Goal: Navigation & Orientation: Find specific page/section

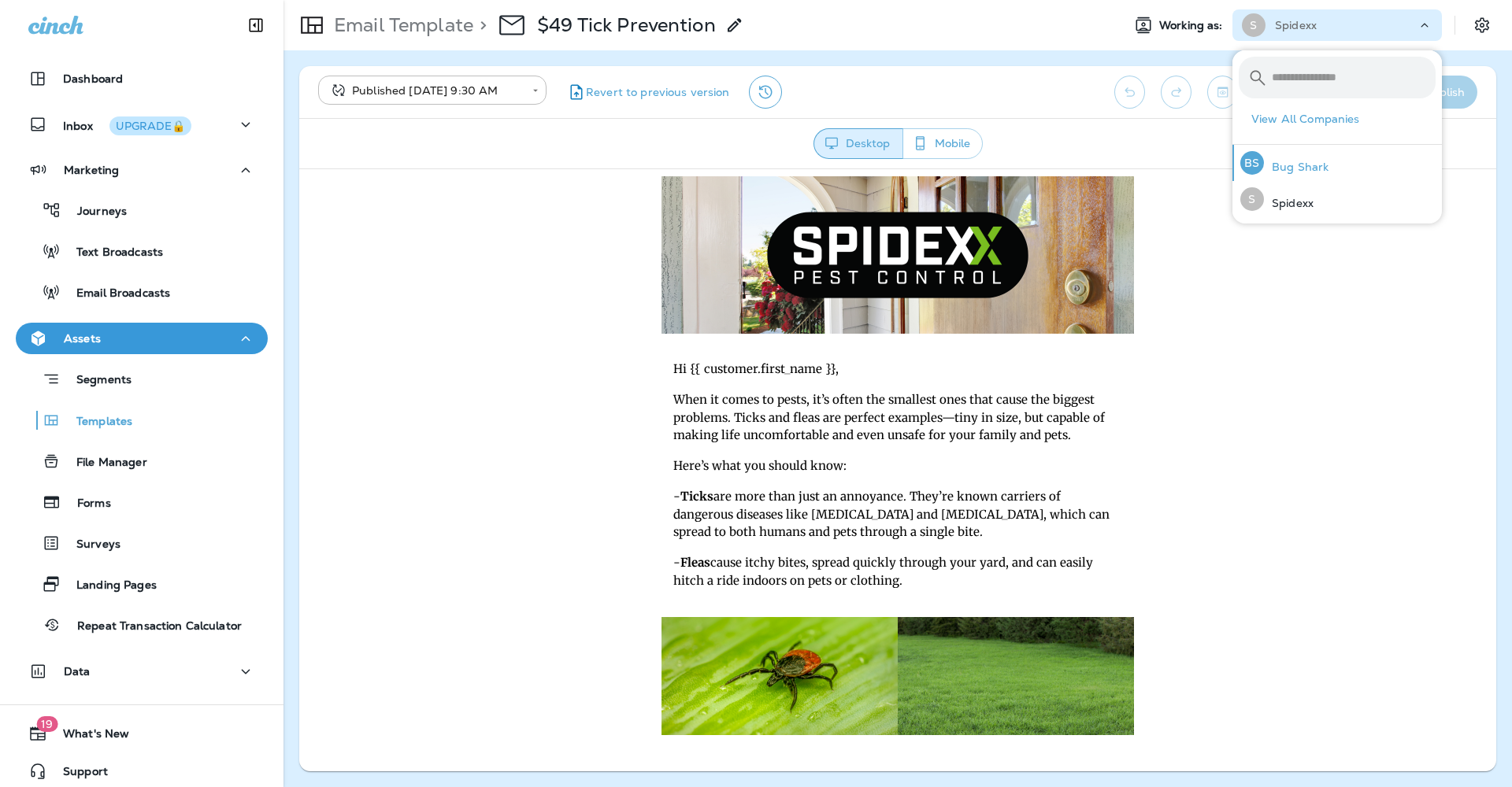
click at [1311, 174] on div "BS Bug Shark" at bounding box center [1284, 163] width 101 height 36
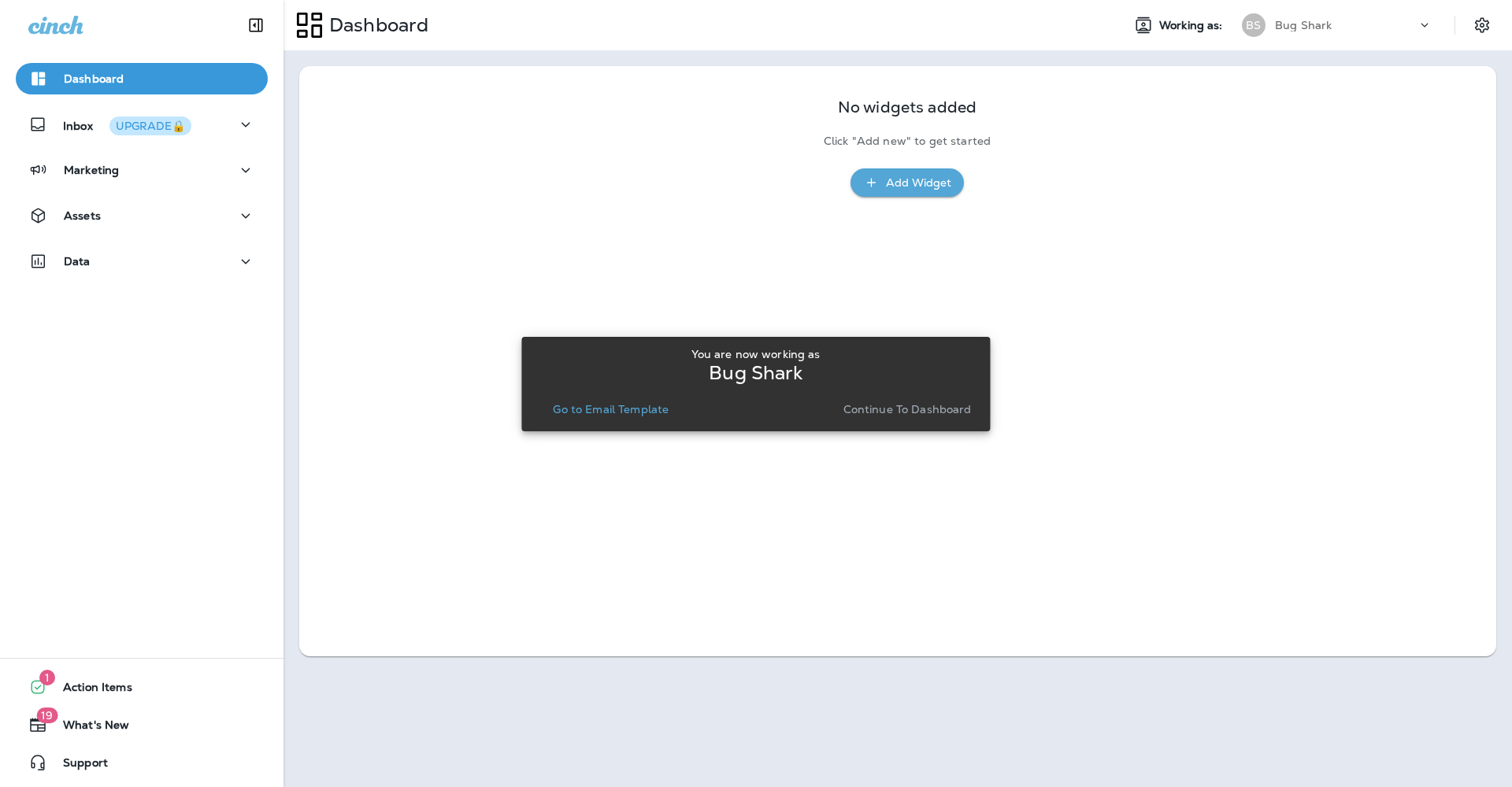
click at [955, 411] on p "Continue to Dashboard" at bounding box center [908, 409] width 128 height 12
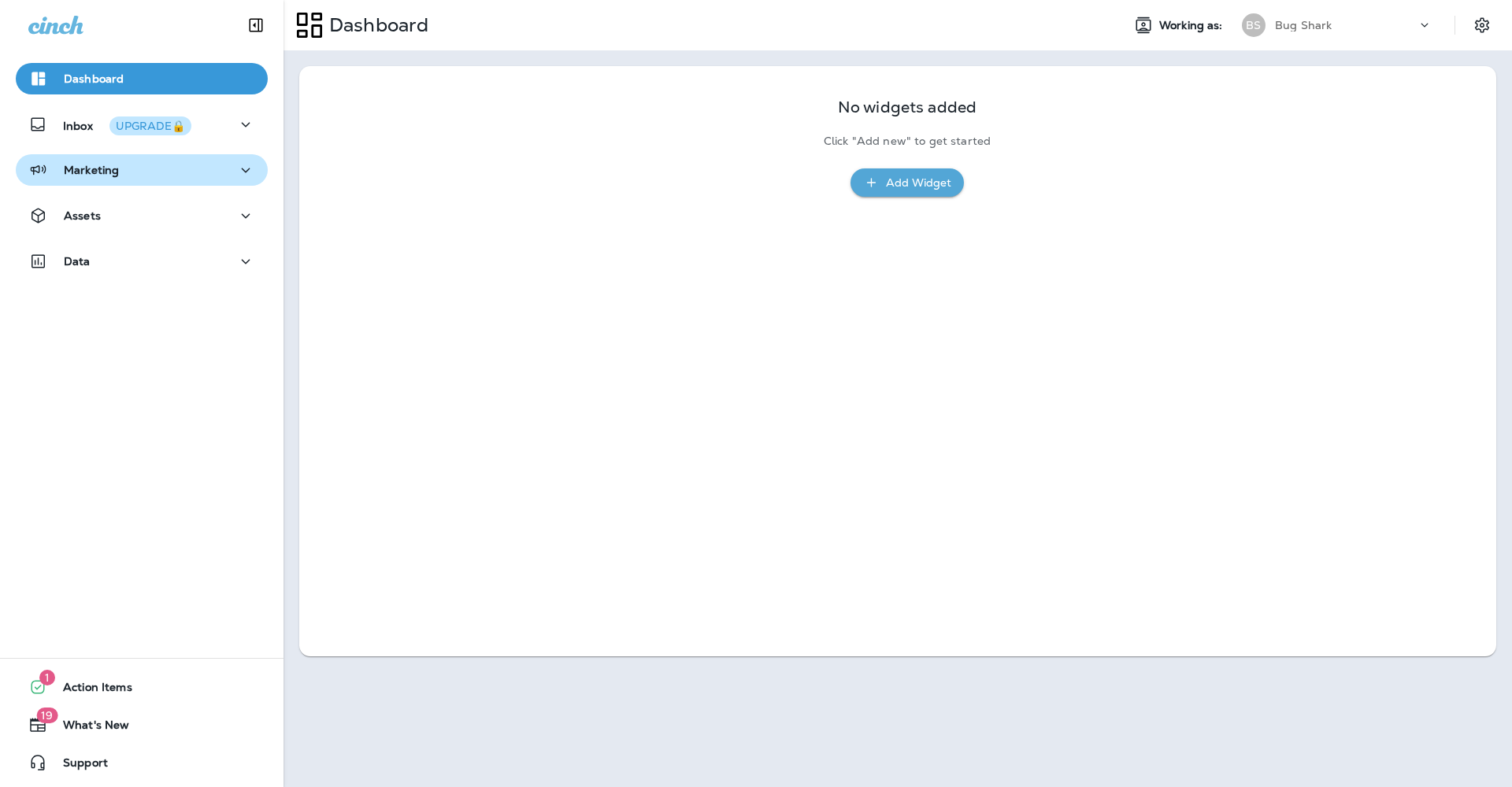
click at [202, 170] on div "Marketing" at bounding box center [141, 170] width 227 height 20
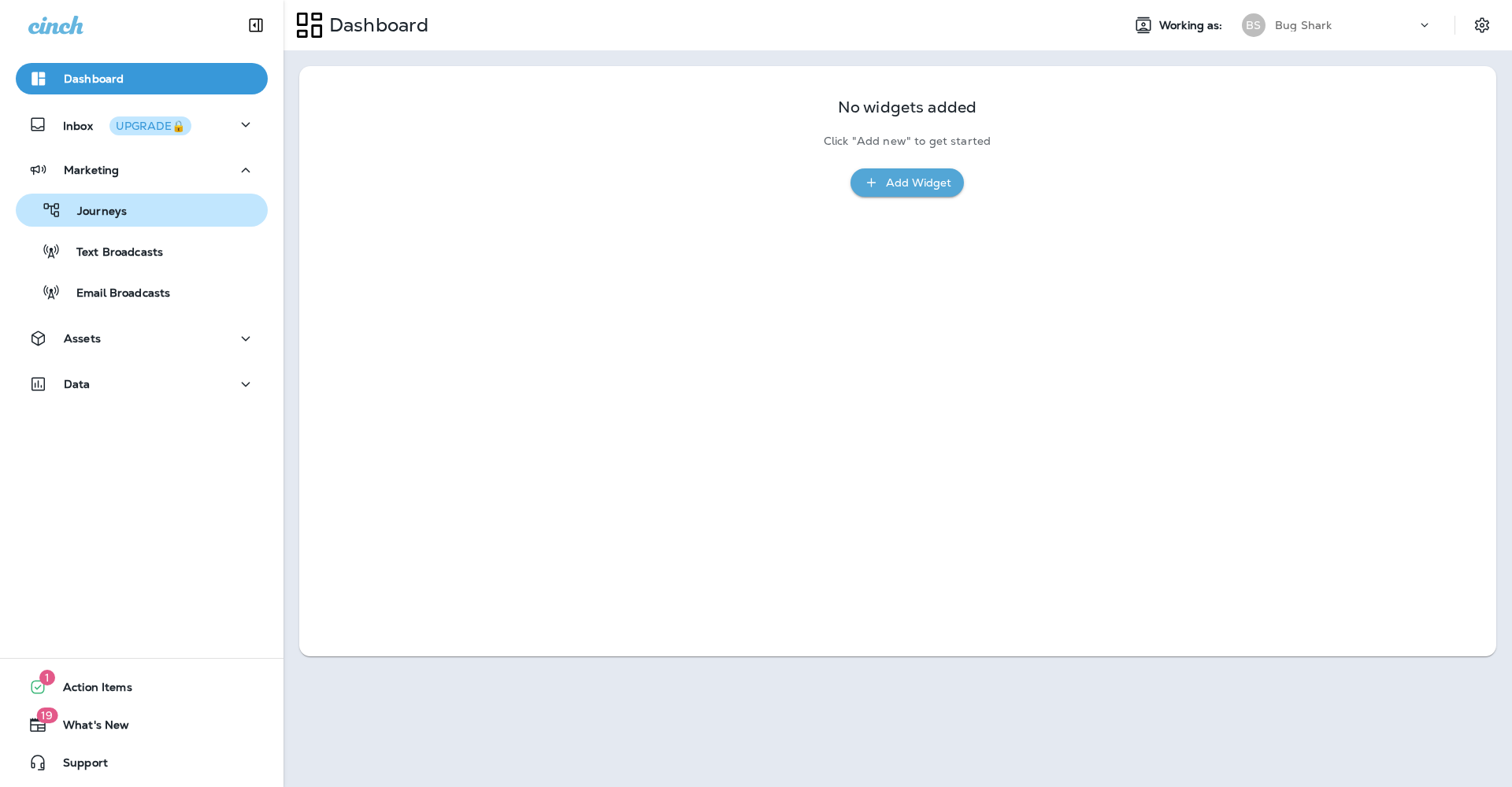
click at [188, 222] on button "Journeys" at bounding box center [142, 210] width 252 height 33
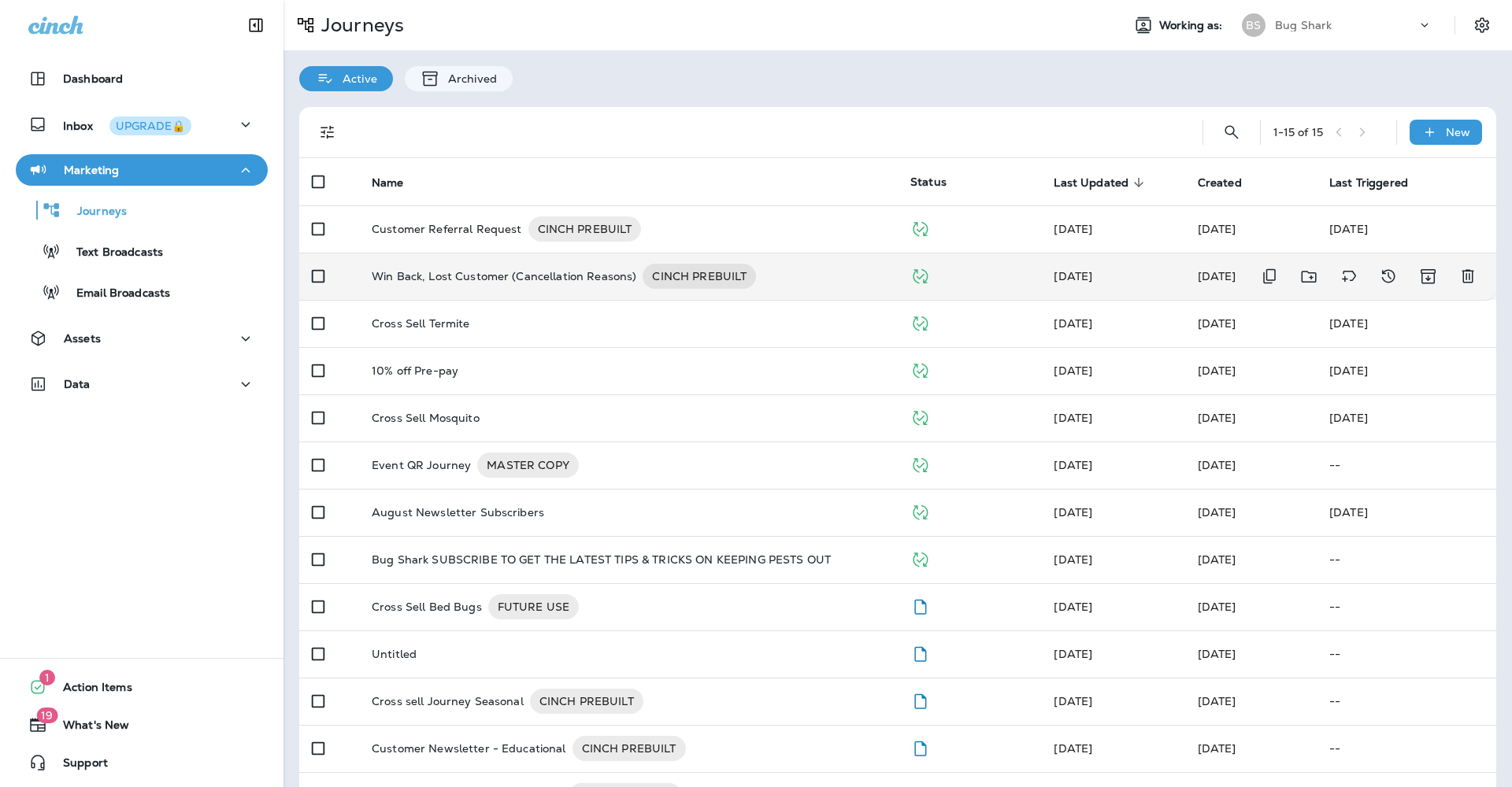
click at [507, 277] on p "Win Back, Lost Customer (Cancellation Reasons)" at bounding box center [504, 276] width 265 height 25
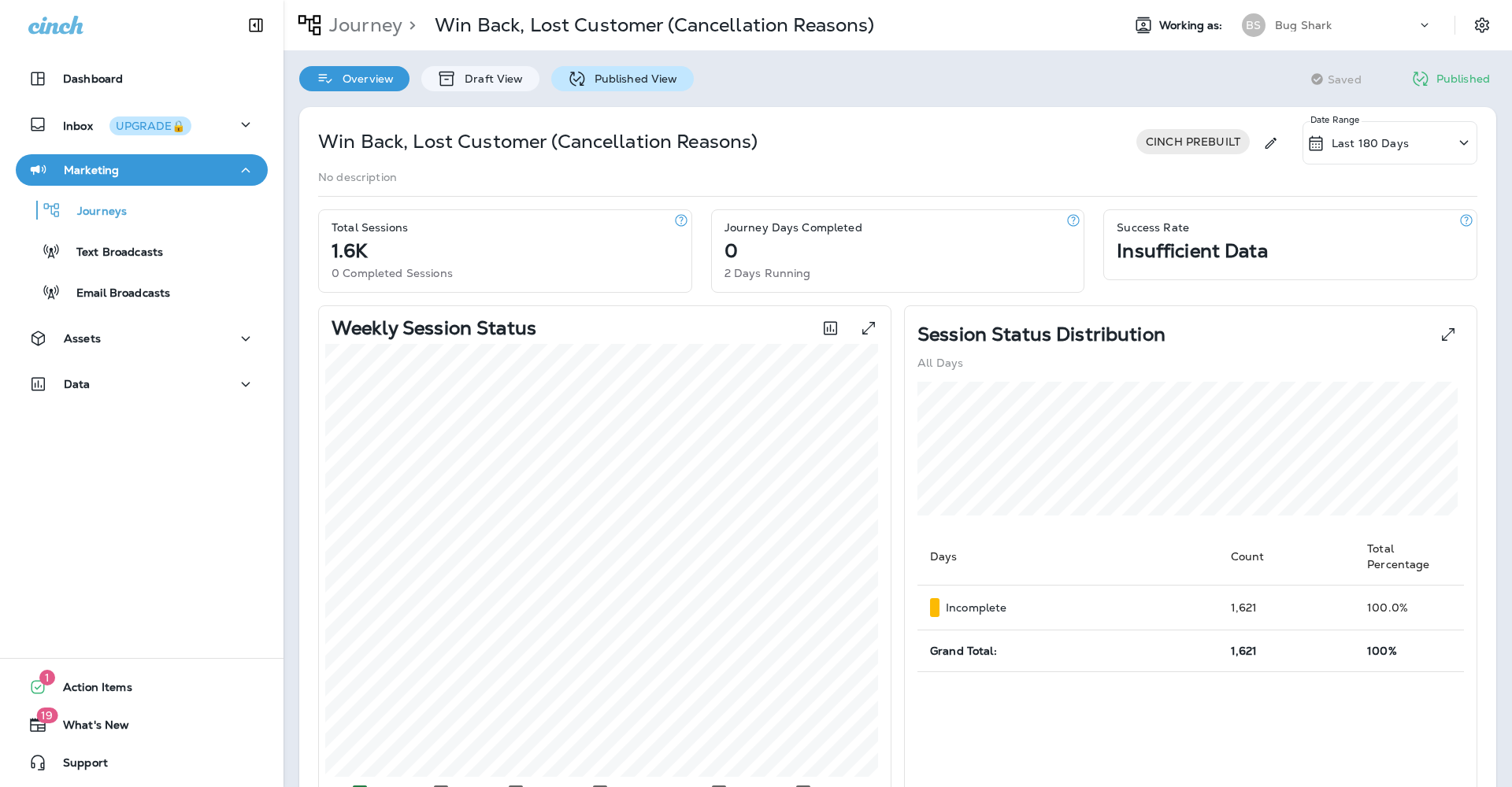
click at [595, 77] on p "Published View" at bounding box center [632, 78] width 91 height 12
